Goal: Information Seeking & Learning: Learn about a topic

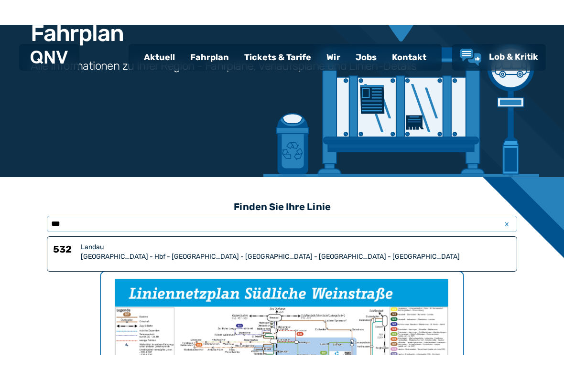
scroll to position [121, 0]
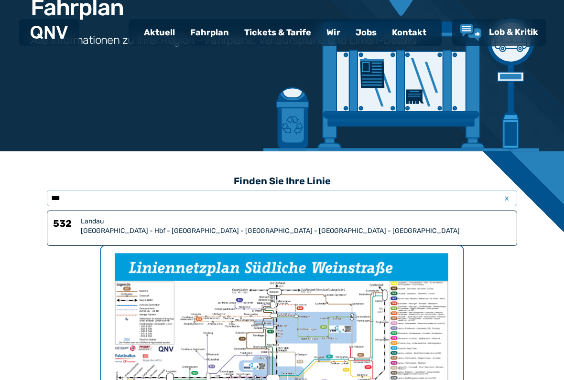
click at [214, 35] on div "Fahrplan" at bounding box center [210, 32] width 54 height 25
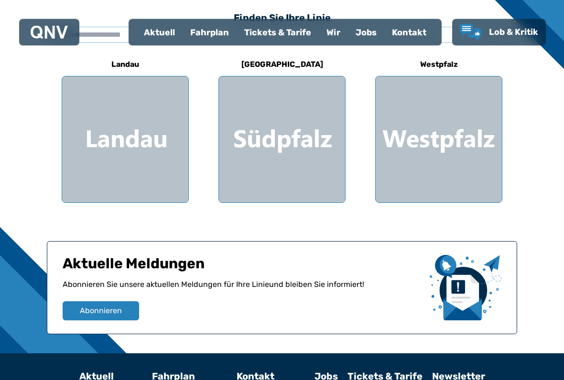
scroll to position [294, 0]
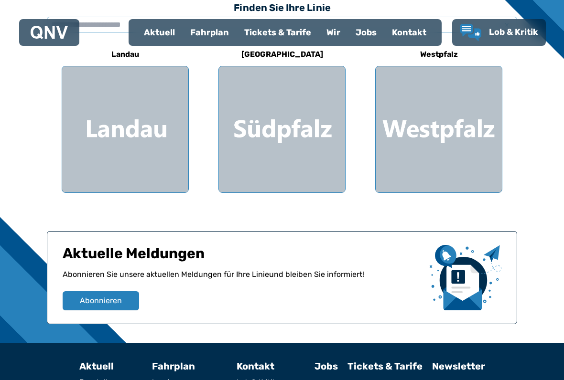
click at [121, 123] on div at bounding box center [125, 129] width 126 height 126
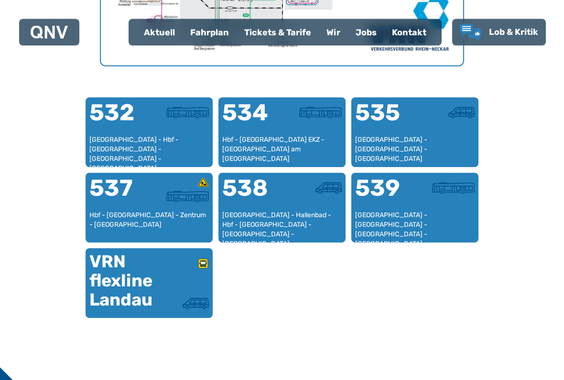
scroll to position [577, 0]
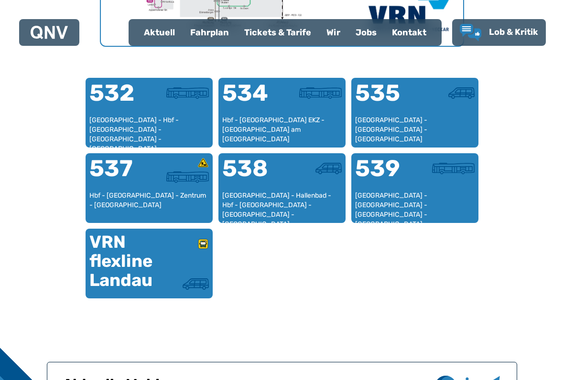
click at [152, 115] on div at bounding box center [179, 99] width 60 height 34
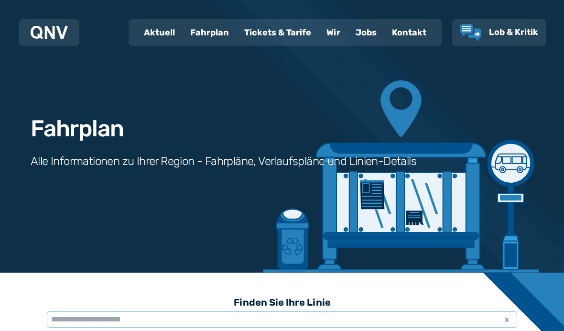
scroll to position [630, 0]
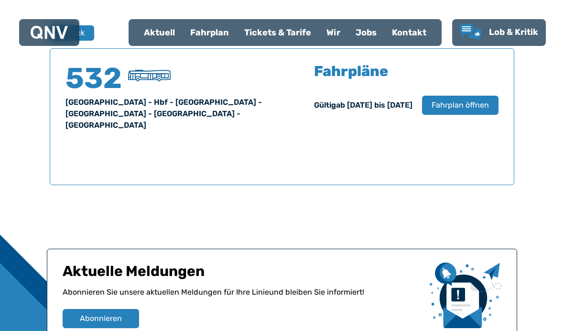
click at [463, 108] on span "Fahrplan öffnen" at bounding box center [460, 104] width 57 height 11
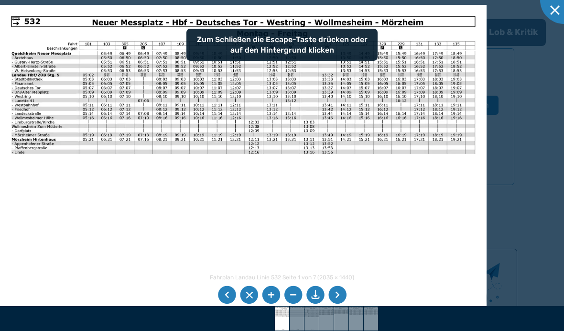
click at [339, 295] on li at bounding box center [337, 295] width 18 height 18
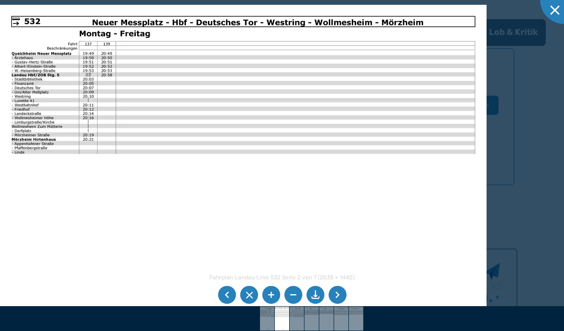
click at [338, 295] on li at bounding box center [337, 295] width 18 height 18
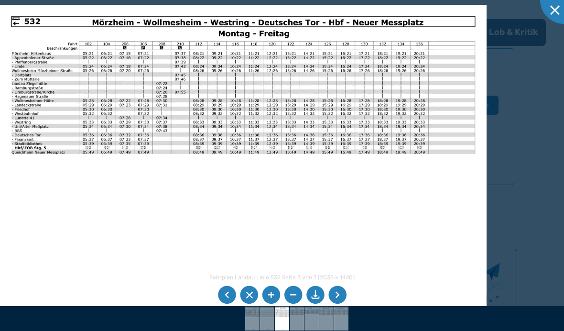
click at [336, 296] on li at bounding box center [337, 295] width 18 height 18
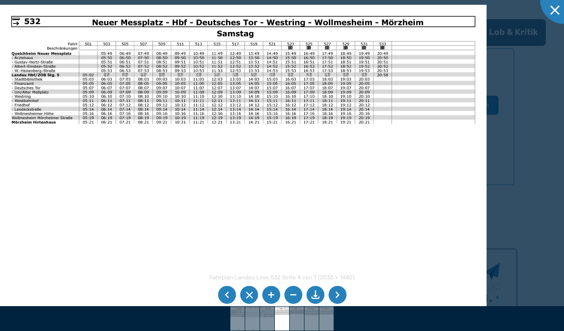
click at [335, 292] on li at bounding box center [337, 295] width 18 height 18
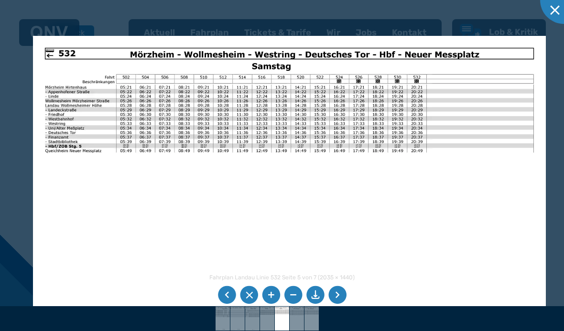
click at [546, 141] on img at bounding box center [289, 217] width 513 height 363
